Goal: Task Accomplishment & Management: Manage account settings

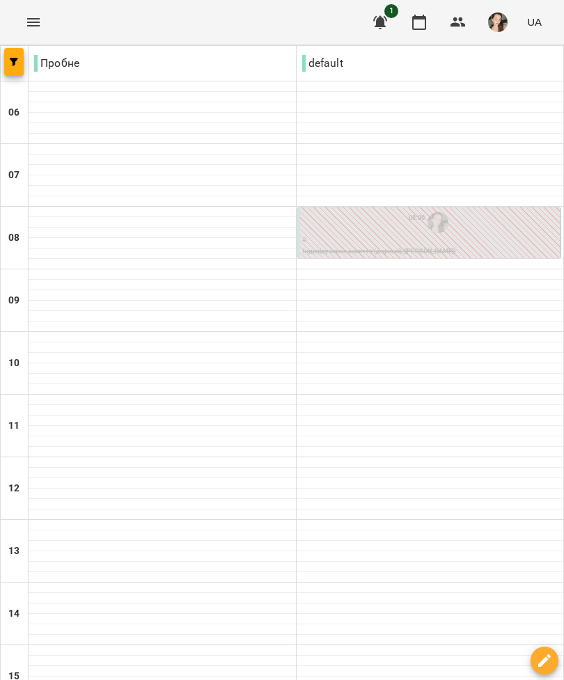
scroll to position [47, 0]
type input "**********"
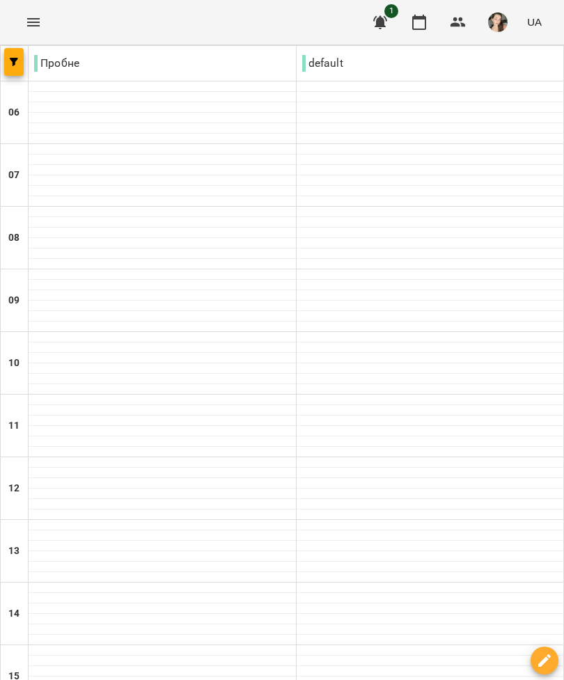
scroll to position [544, 0]
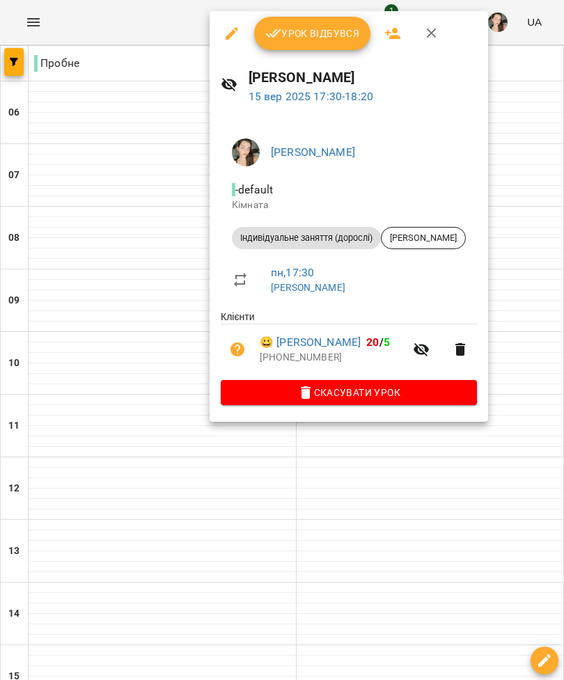
click at [305, 28] on span "Урок відбувся" at bounding box center [312, 33] width 95 height 17
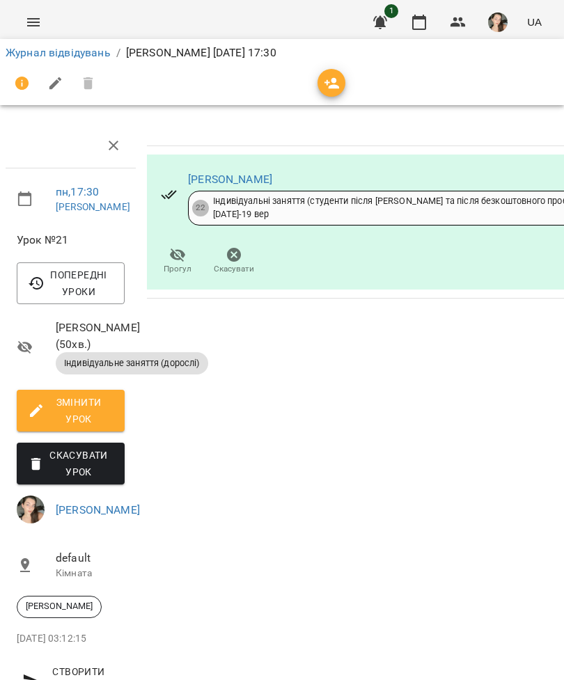
click at [113, 147] on icon "button" at bounding box center [113, 145] width 17 height 17
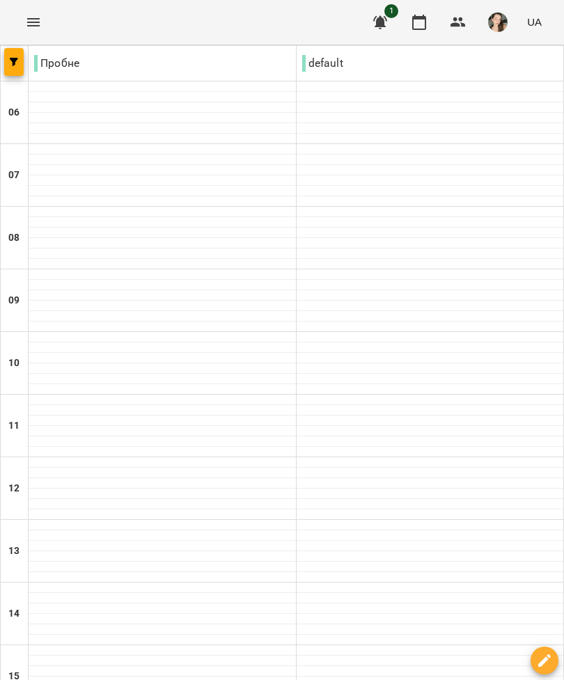
scroll to position [544, 0]
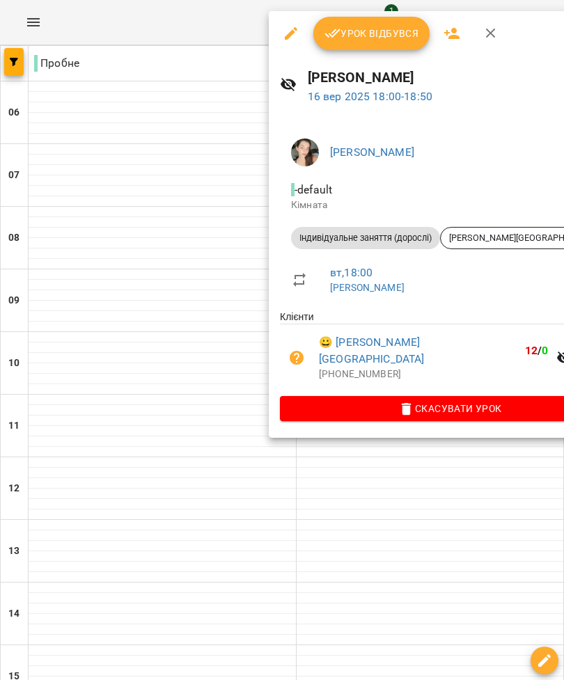
click at [348, 400] on span "Скасувати Урок" at bounding box center [450, 408] width 318 height 17
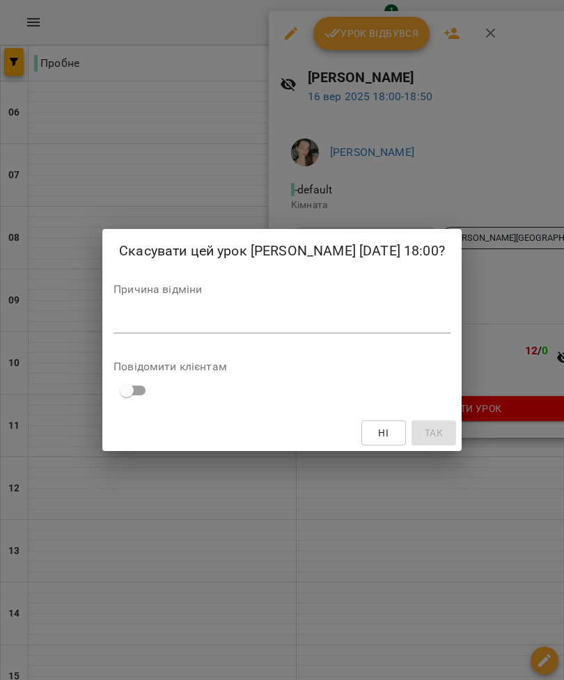
click at [330, 326] on textarea at bounding box center [281, 322] width 337 height 13
click at [315, 306] on div "Причина відміни *" at bounding box center [281, 311] width 337 height 55
click at [207, 312] on div "*" at bounding box center [281, 323] width 337 height 22
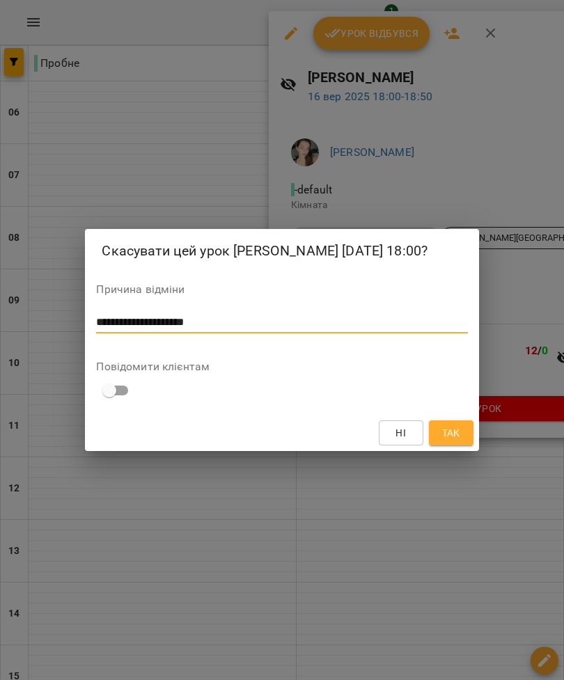
type textarea "**********"
click at [454, 432] on span "Так" at bounding box center [451, 433] width 18 height 17
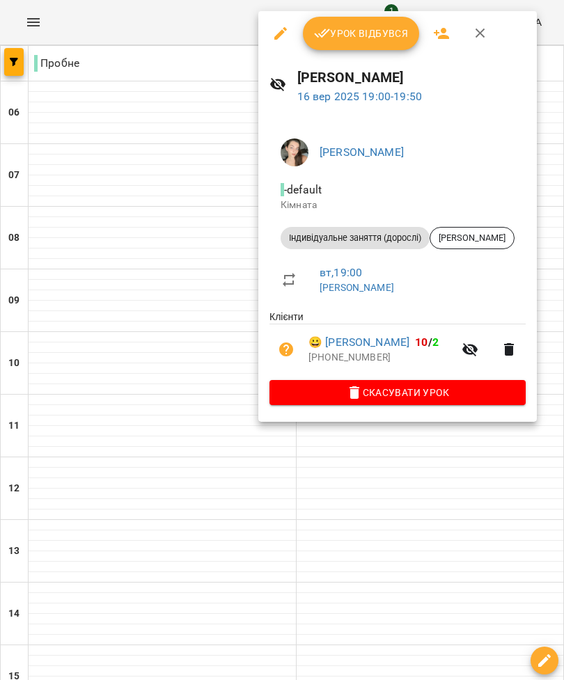
click at [367, 27] on span "Урок відбувся" at bounding box center [361, 33] width 95 height 17
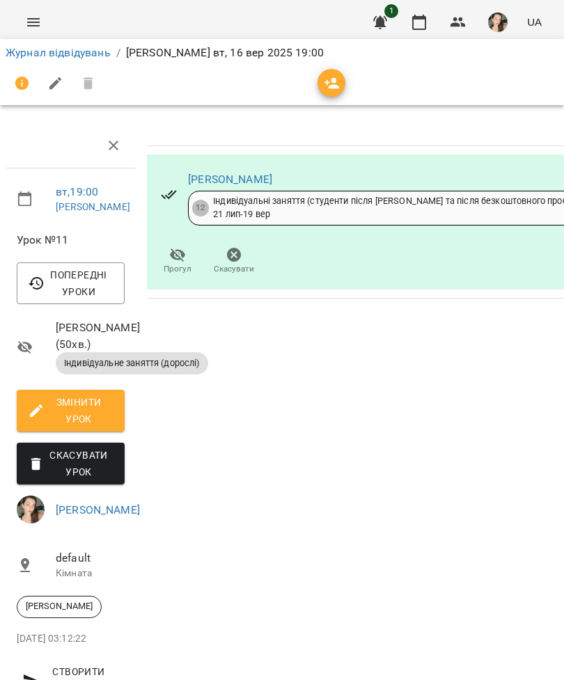
click at [111, 145] on icon "button" at bounding box center [113, 145] width 17 height 17
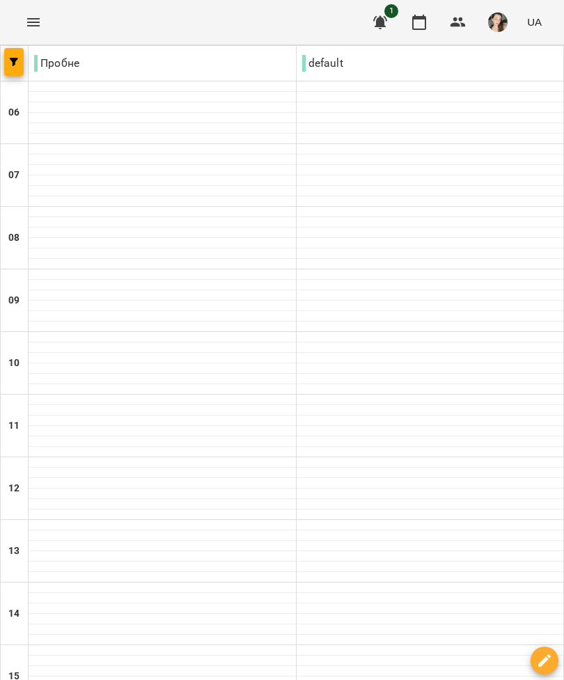
scroll to position [544, 0]
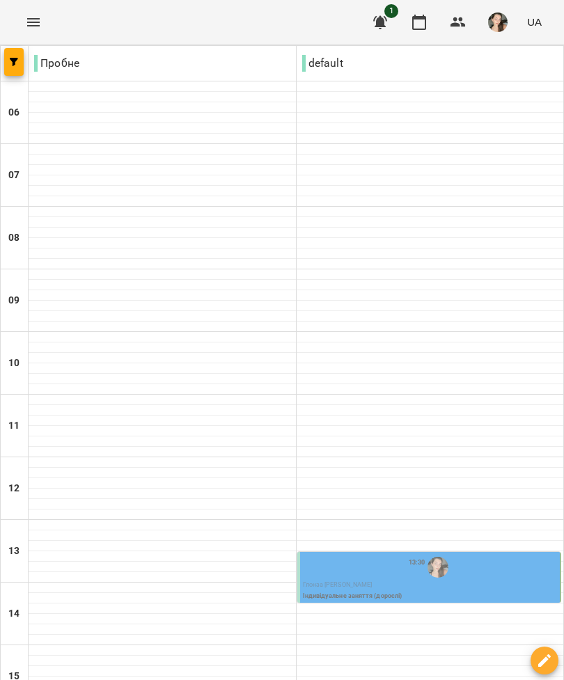
scroll to position [213, 0]
click at [457, 554] on div "13:30" at bounding box center [430, 567] width 255 height 26
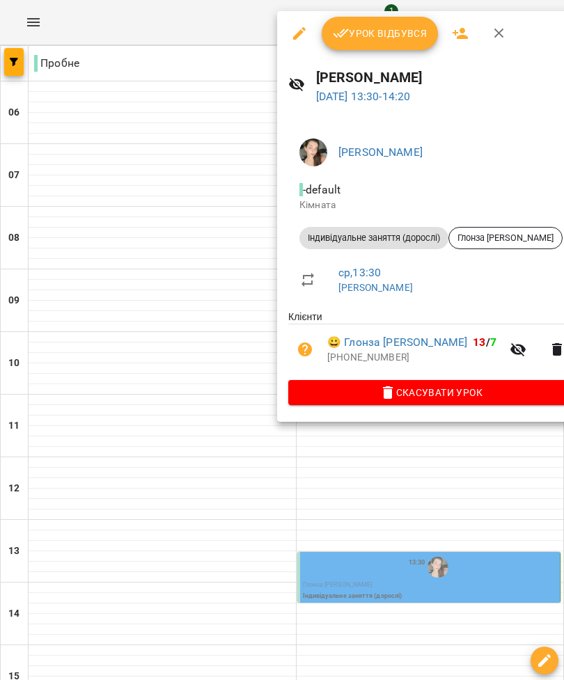
click at [389, 39] on span "Урок відбувся" at bounding box center [380, 33] width 95 height 17
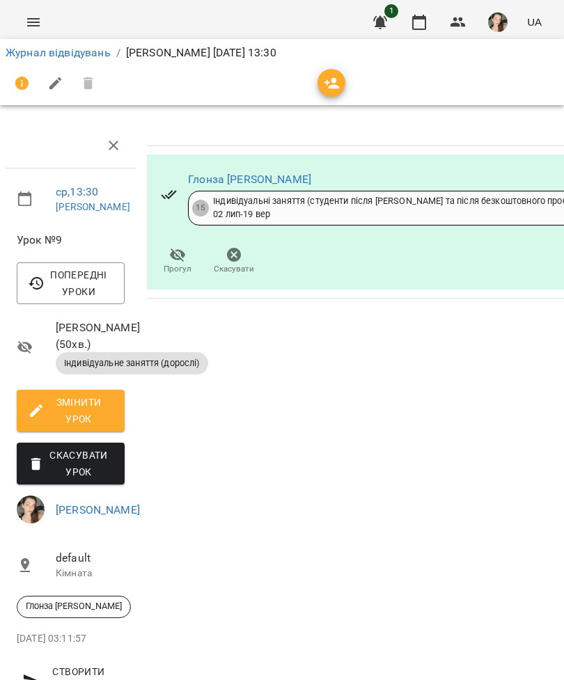
click at [109, 148] on icon "button" at bounding box center [113, 145] width 17 height 17
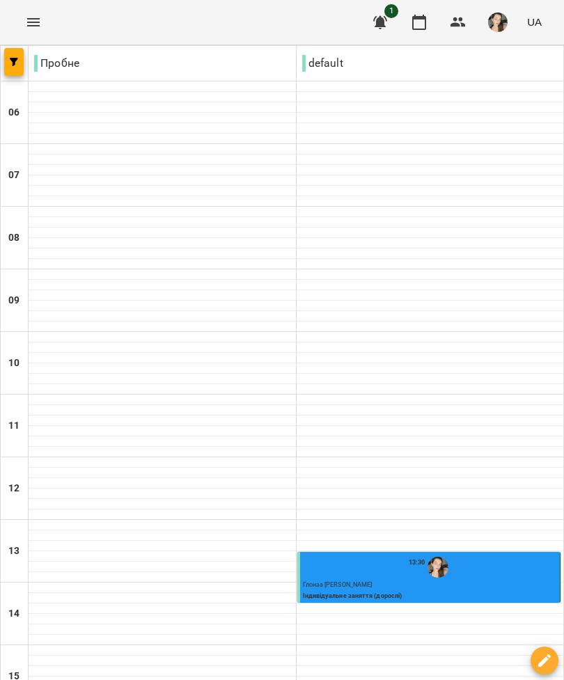
scroll to position [445, 0]
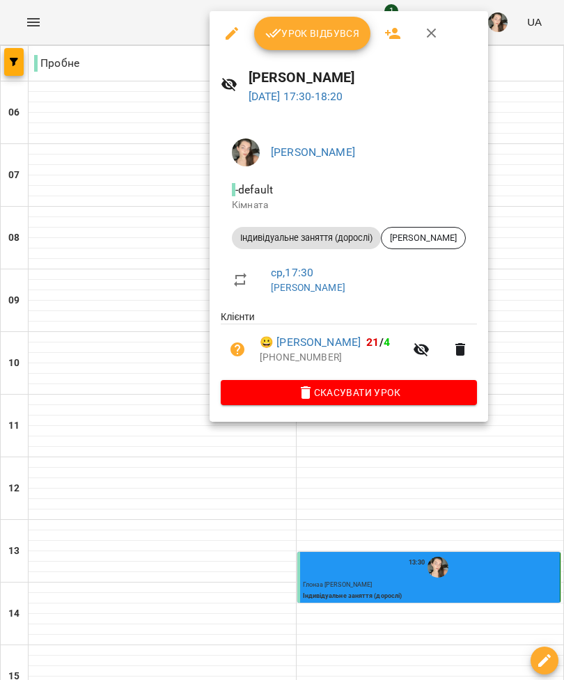
click at [418, 393] on span "Скасувати Урок" at bounding box center [349, 392] width 234 height 17
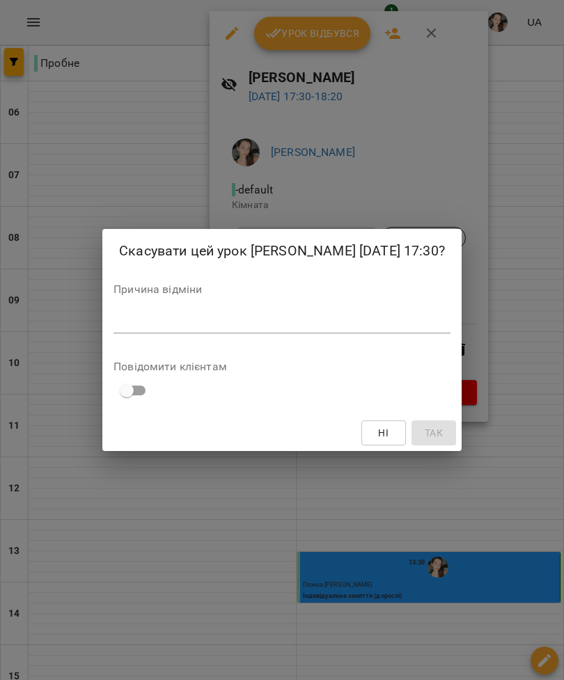
click at [402, 303] on div "Причина відміни *" at bounding box center [281, 311] width 337 height 55
click at [122, 324] on textarea at bounding box center [281, 322] width 337 height 13
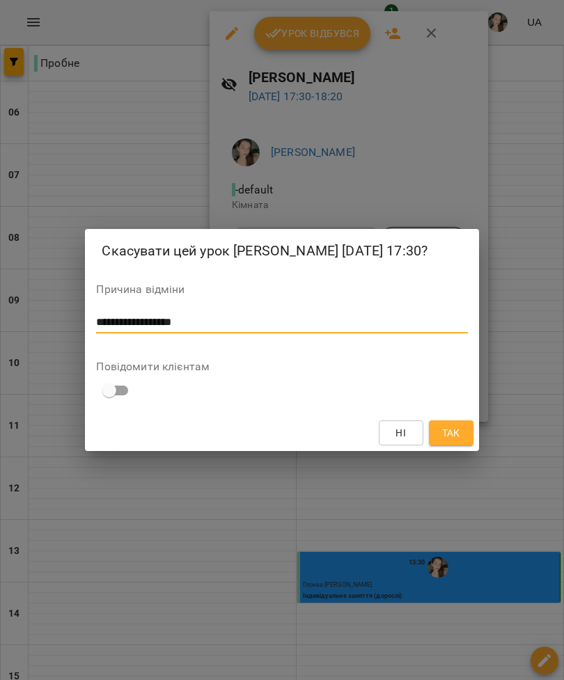
type textarea "**********"
click at [451, 425] on span "Так" at bounding box center [451, 433] width 18 height 17
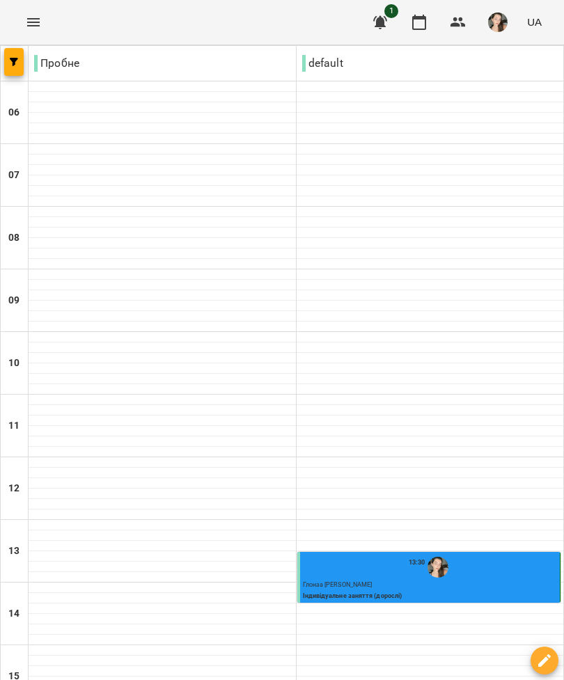
scroll to position [544, 0]
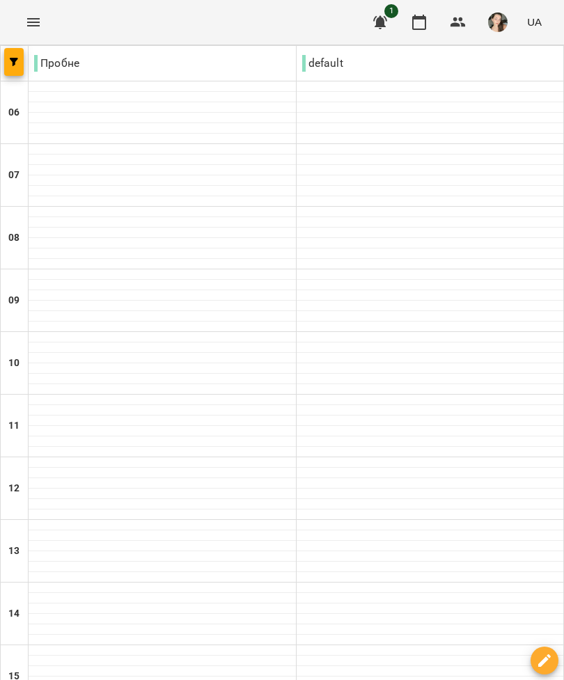
scroll to position [544, 0]
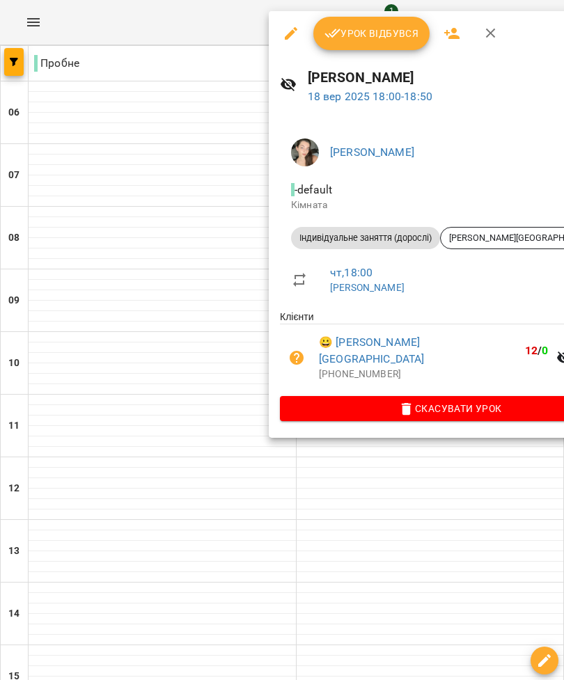
click at [438, 400] on span "Скасувати Урок" at bounding box center [450, 408] width 318 height 17
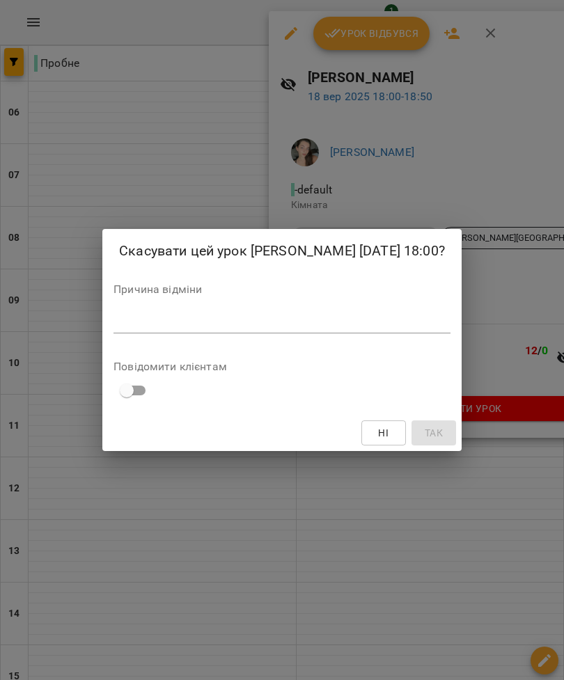
click at [409, 308] on div "Причина відміни *" at bounding box center [281, 311] width 337 height 55
click at [113, 308] on div "Причина відміни *" at bounding box center [281, 311] width 337 height 55
click at [142, 322] on textarea at bounding box center [281, 322] width 337 height 13
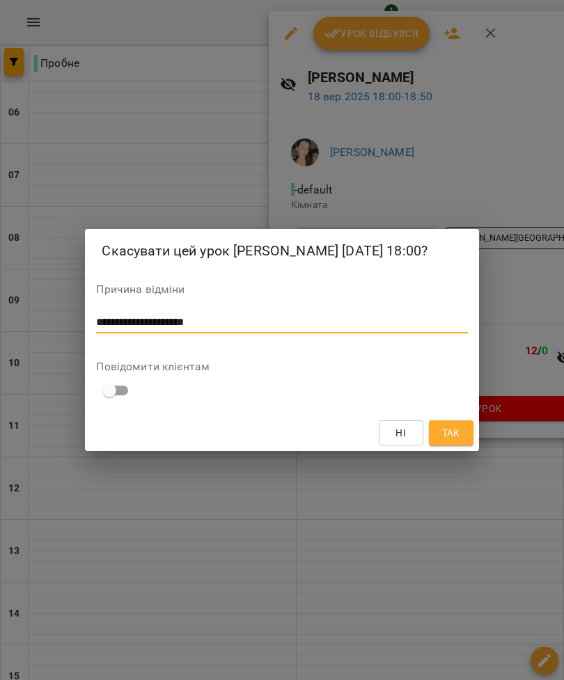
type textarea "**********"
click at [461, 429] on span "Так" at bounding box center [451, 433] width 22 height 17
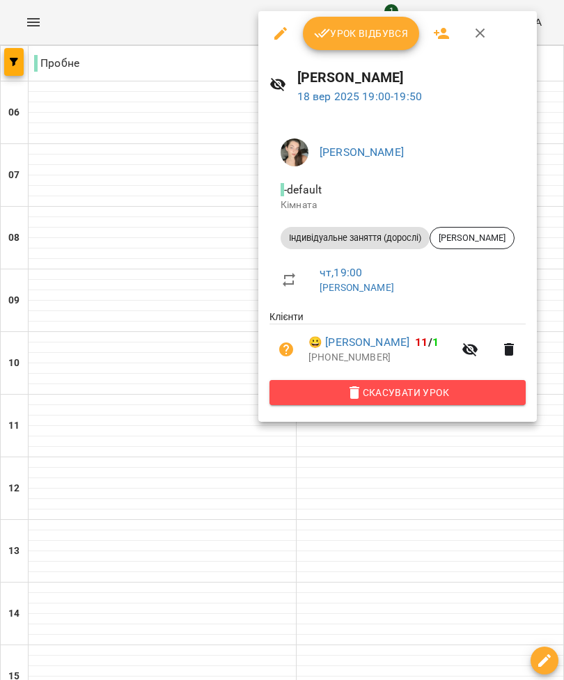
click at [461, 384] on span "Скасувати Урок" at bounding box center [397, 392] width 234 height 17
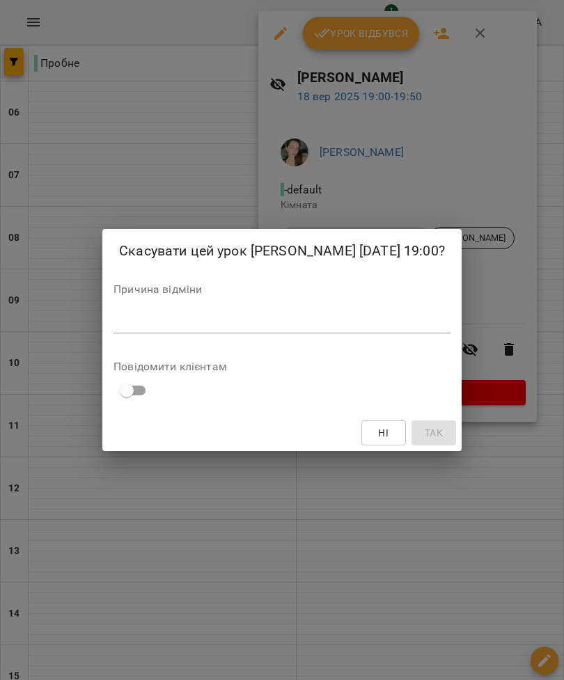
click at [372, 312] on div "*" at bounding box center [281, 323] width 337 height 22
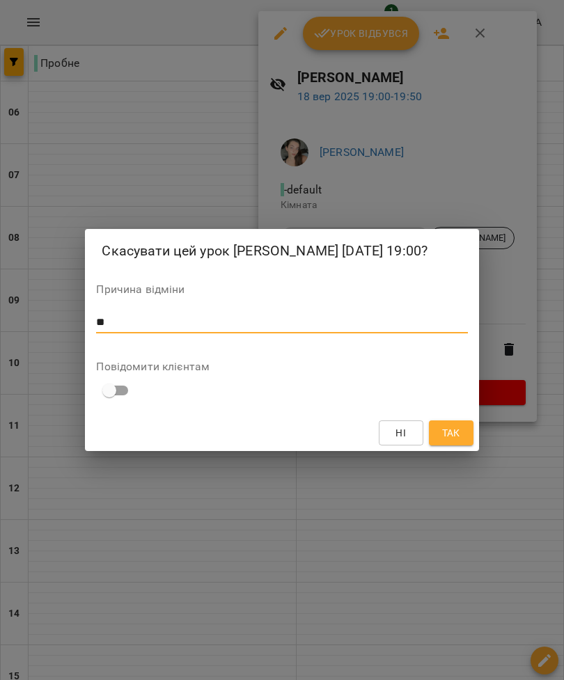
type textarea "*"
type textarea "**********"
click at [457, 443] on button "Так" at bounding box center [451, 432] width 45 height 25
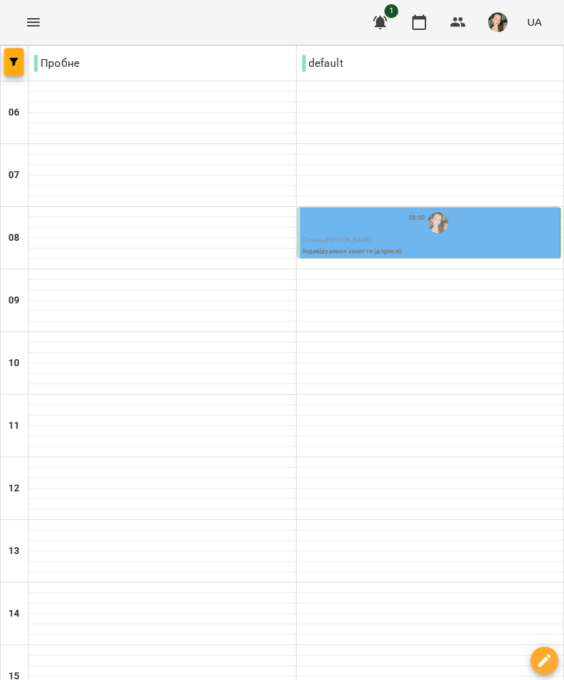
scroll to position [16, 0]
click at [457, 210] on div "08:00" at bounding box center [430, 222] width 255 height 26
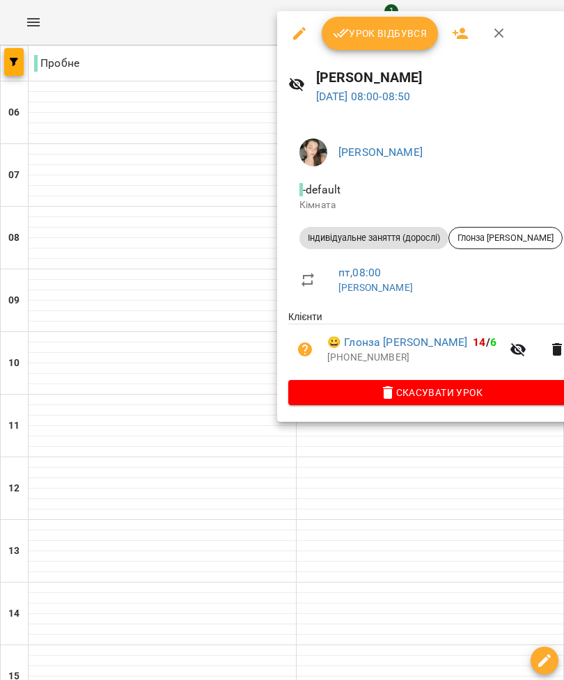
click at [420, 390] on span "Скасувати Урок" at bounding box center [430, 392] width 263 height 17
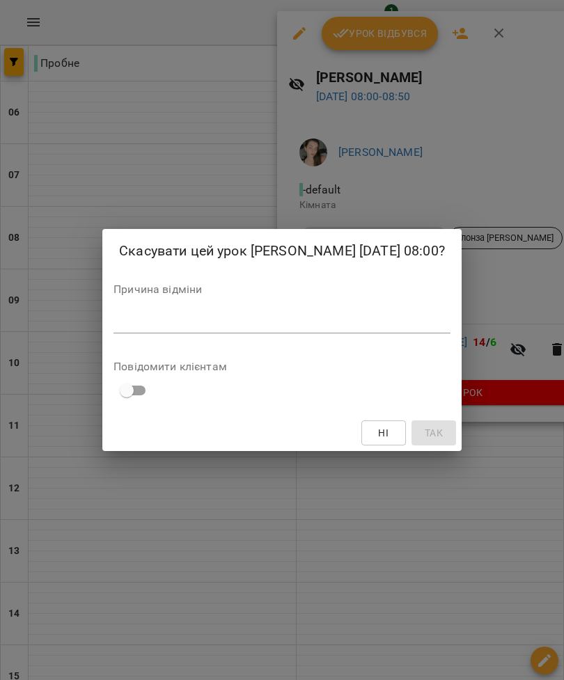
click at [404, 312] on div "*" at bounding box center [281, 323] width 337 height 22
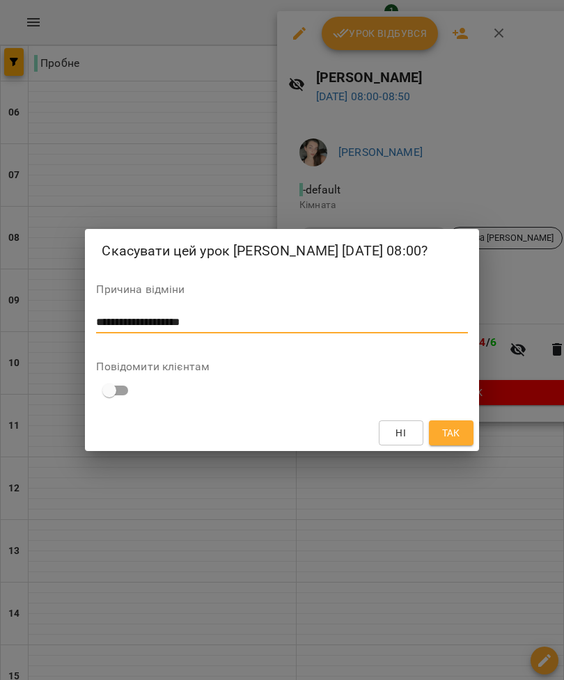
type textarea "**********"
click at [442, 435] on span "Так" at bounding box center [451, 433] width 18 height 17
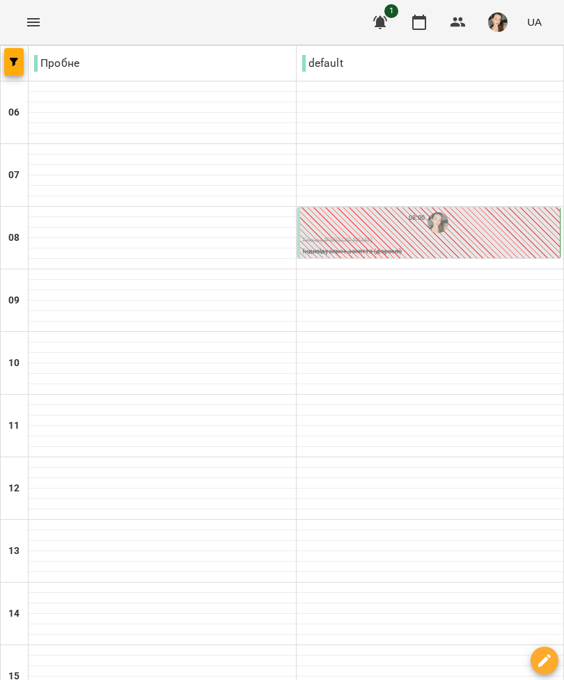
scroll to position [397, 0]
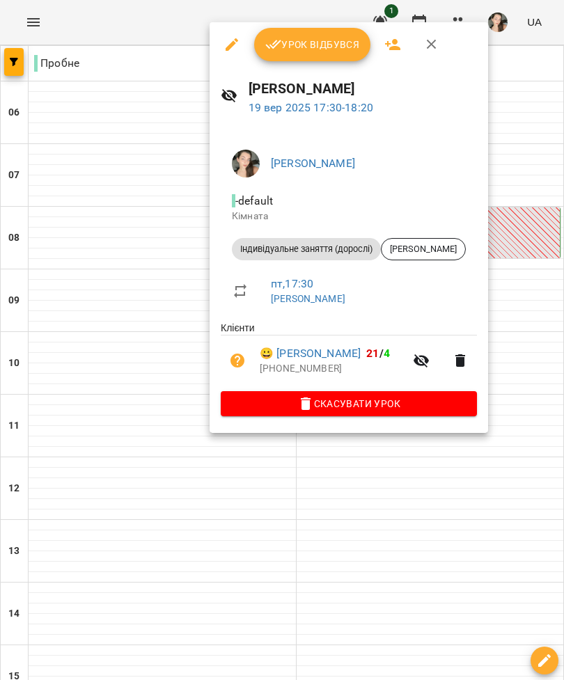
click at [298, 42] on span "Урок відбувся" at bounding box center [312, 44] width 95 height 17
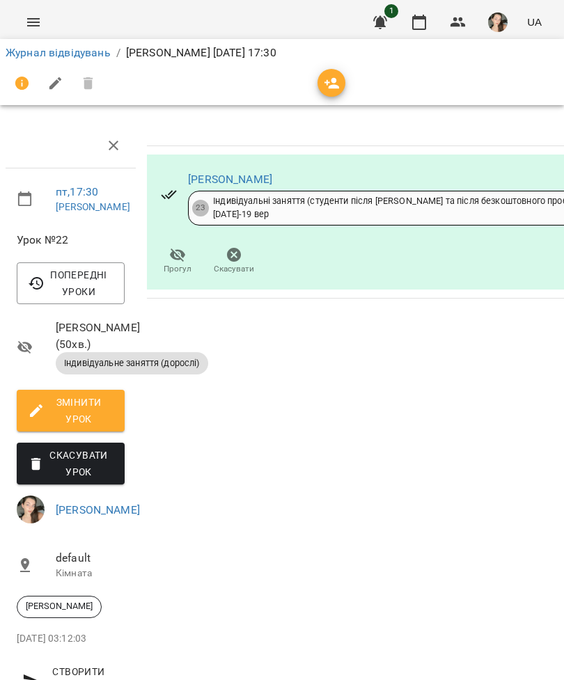
click at [100, 143] on button "button" at bounding box center [113, 145] width 33 height 33
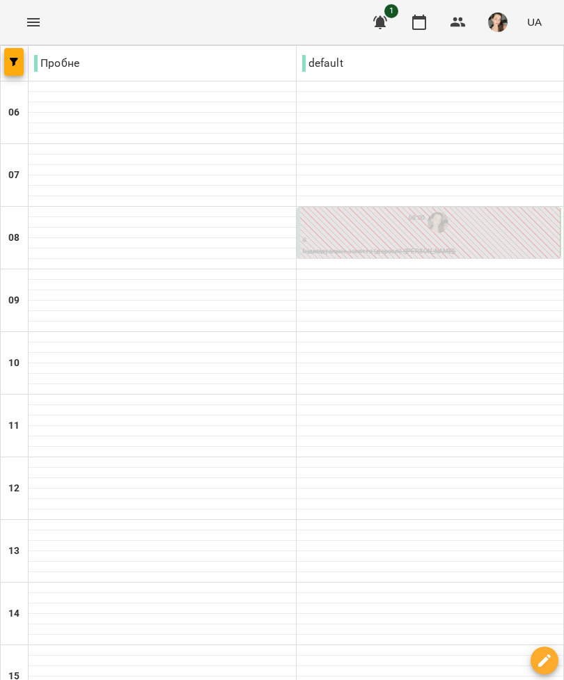
scroll to position [544, 0]
